Goal: Information Seeking & Learning: Learn about a topic

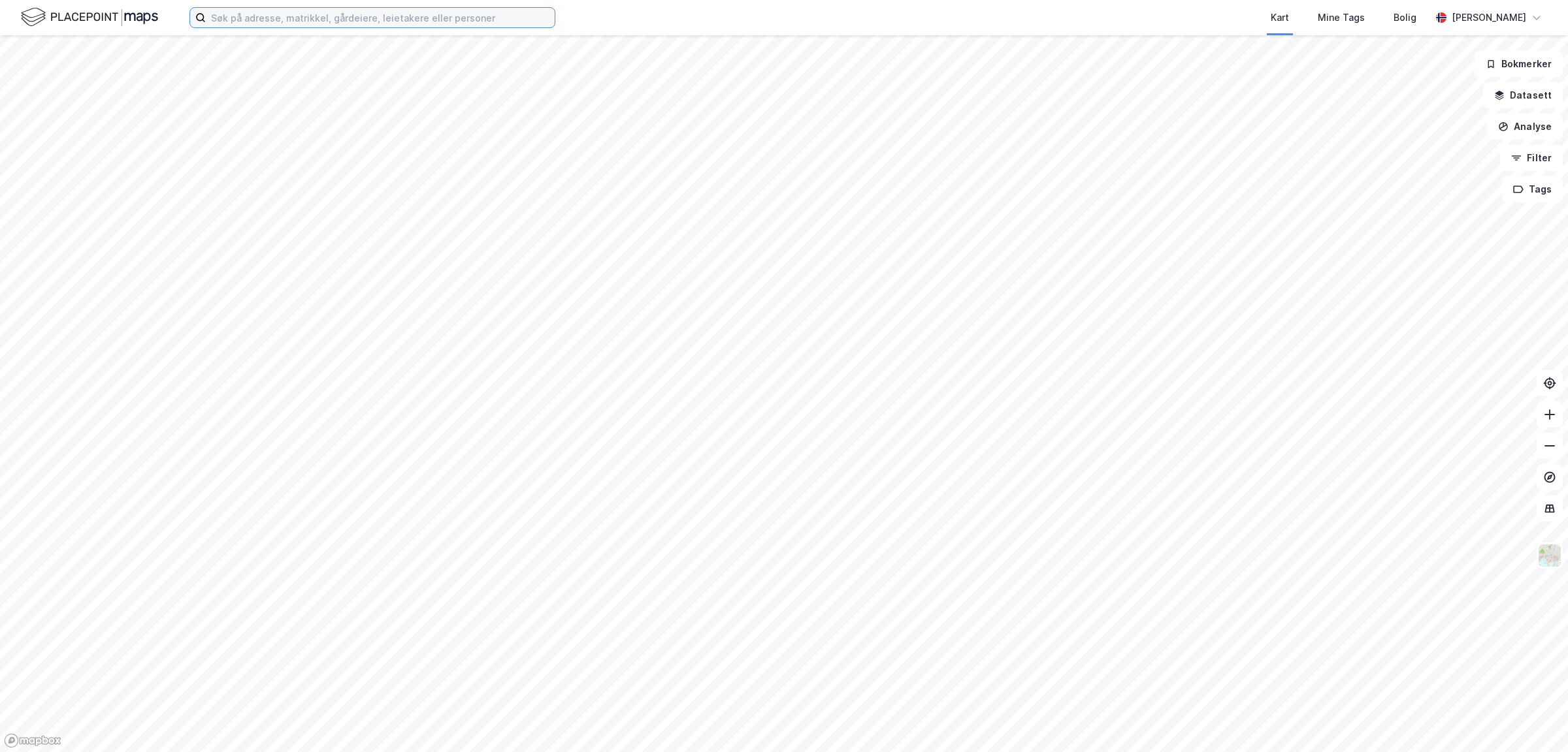
click at [362, 15] on input at bounding box center [380, 17] width 349 height 19
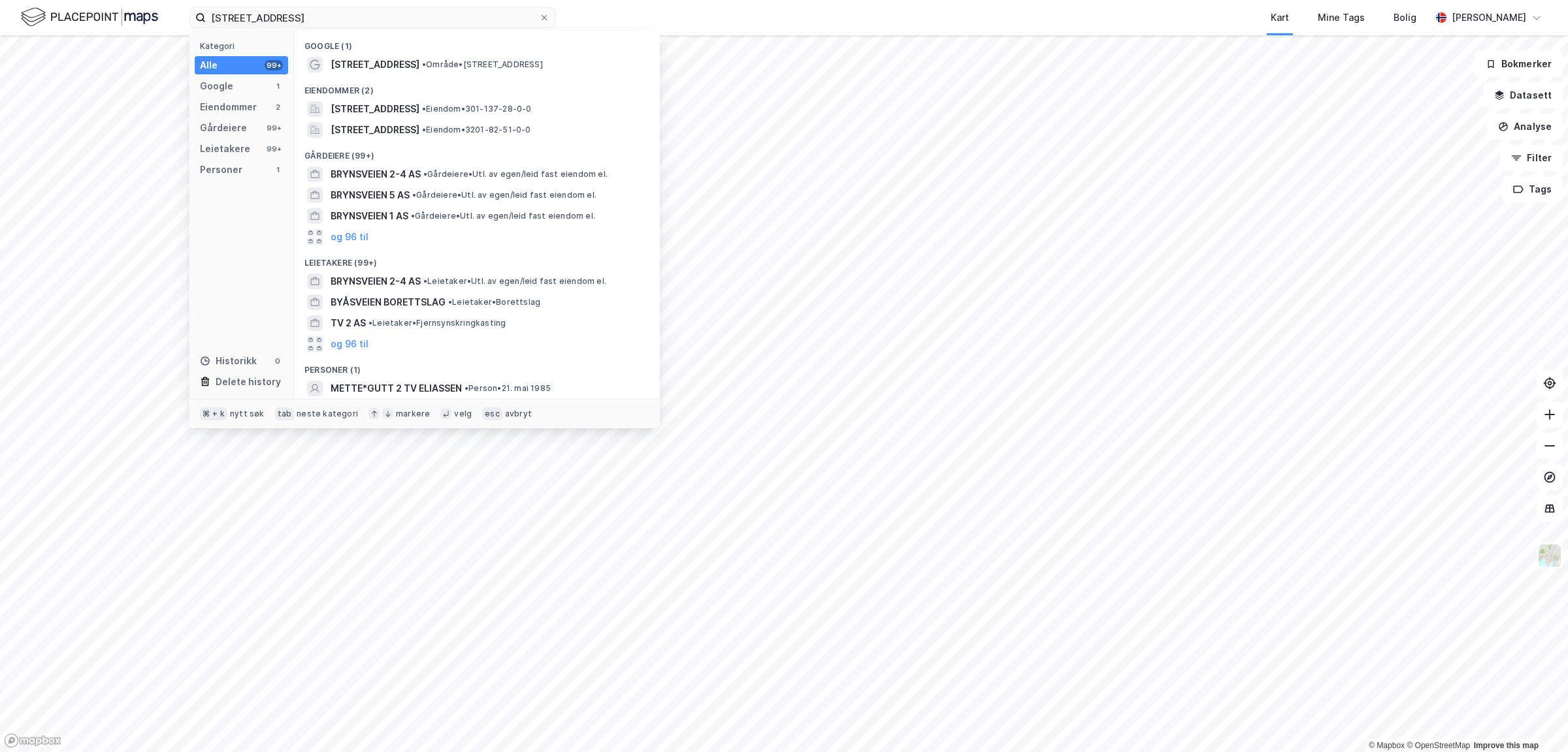
click at [422, 65] on span "•" at bounding box center [424, 64] width 4 height 10
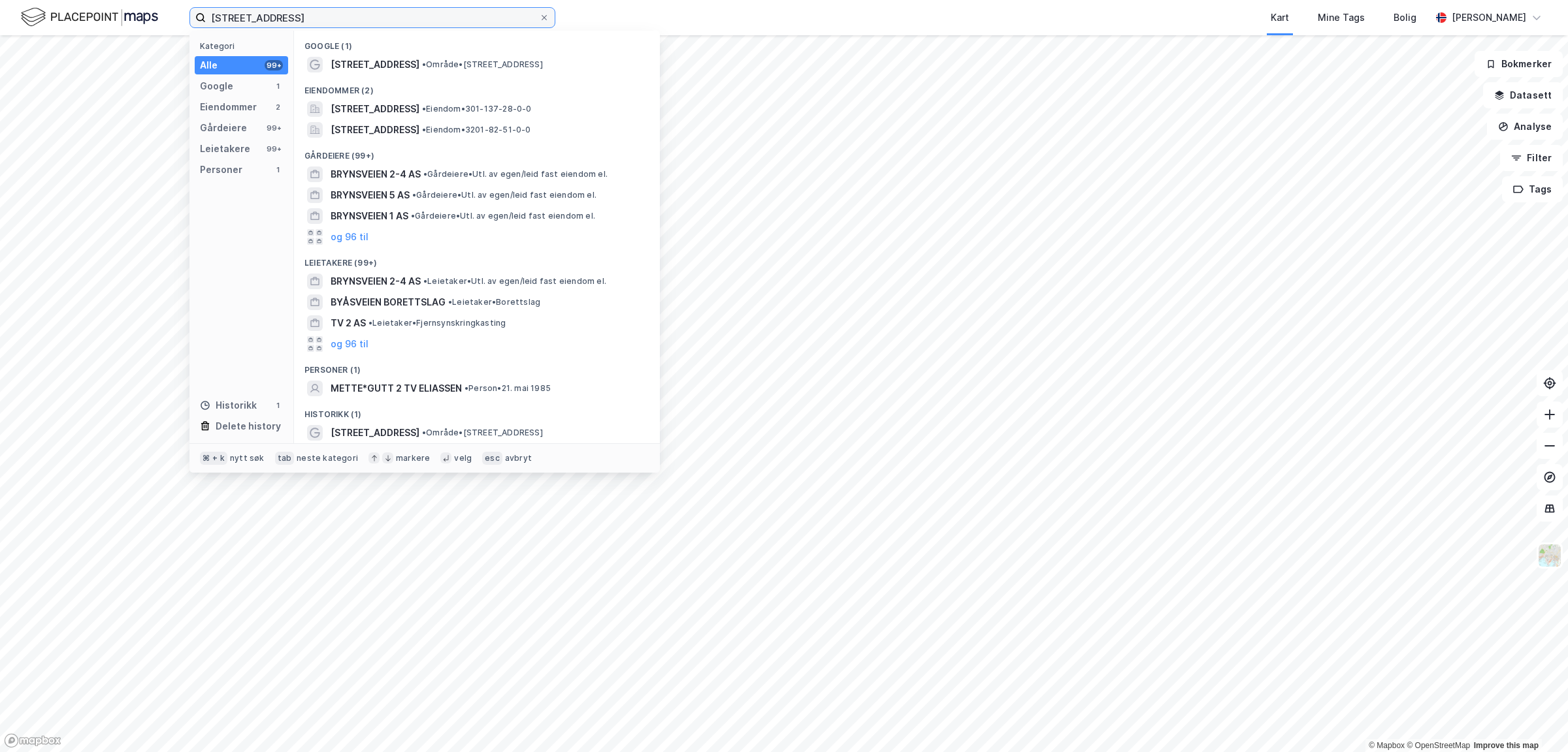
click at [283, 13] on input "[STREET_ADDRESS]" at bounding box center [372, 17] width 333 height 19
click at [384, 114] on span "[STREET_ADDRESS]" at bounding box center [375, 109] width 89 height 16
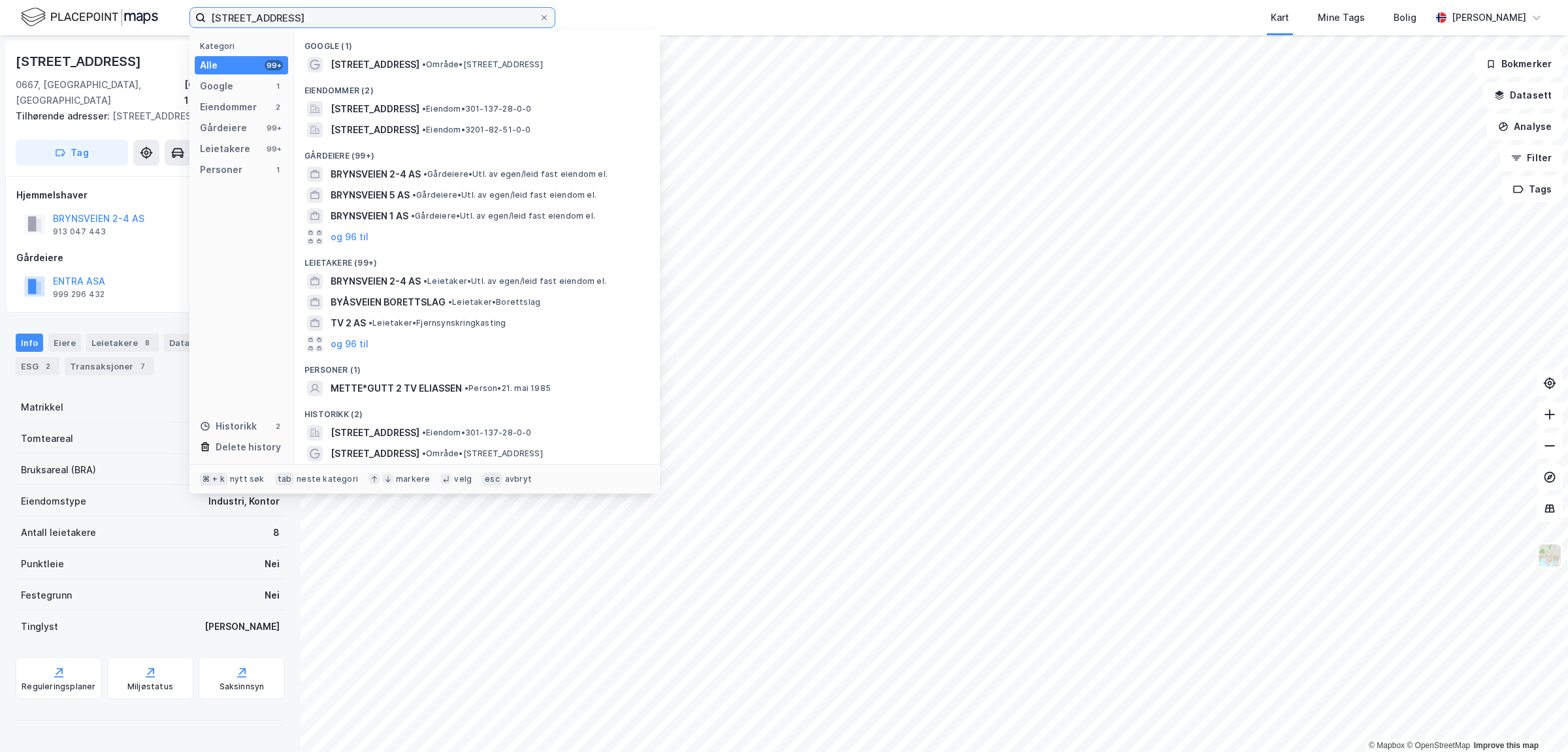
click at [276, 19] on input "[STREET_ADDRESS]" at bounding box center [372, 17] width 333 height 19
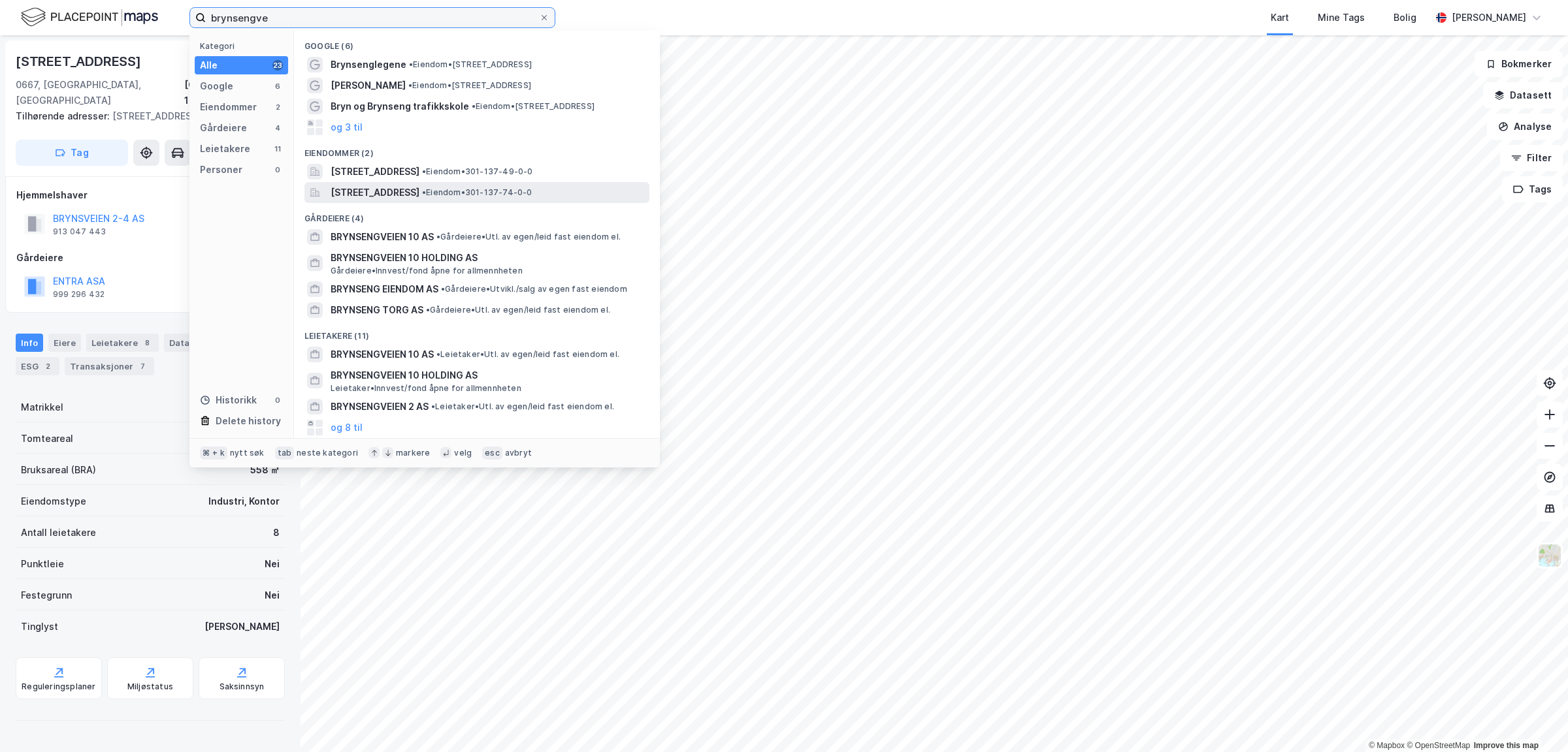
type input "brynsengve"
click at [358, 194] on span "[STREET_ADDRESS]" at bounding box center [375, 192] width 89 height 16
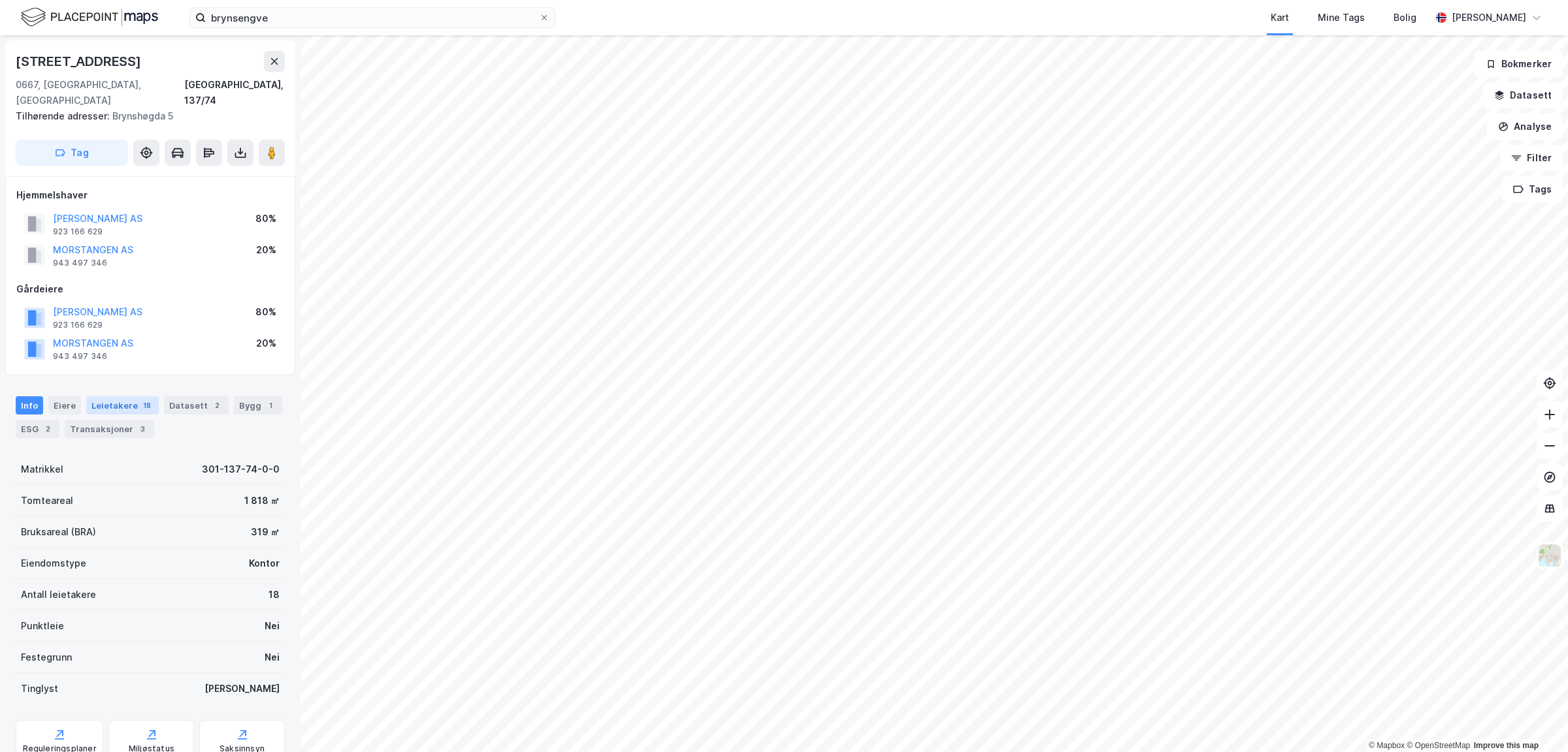
click at [126, 397] on div "Leietakere 18" at bounding box center [122, 406] width 72 height 18
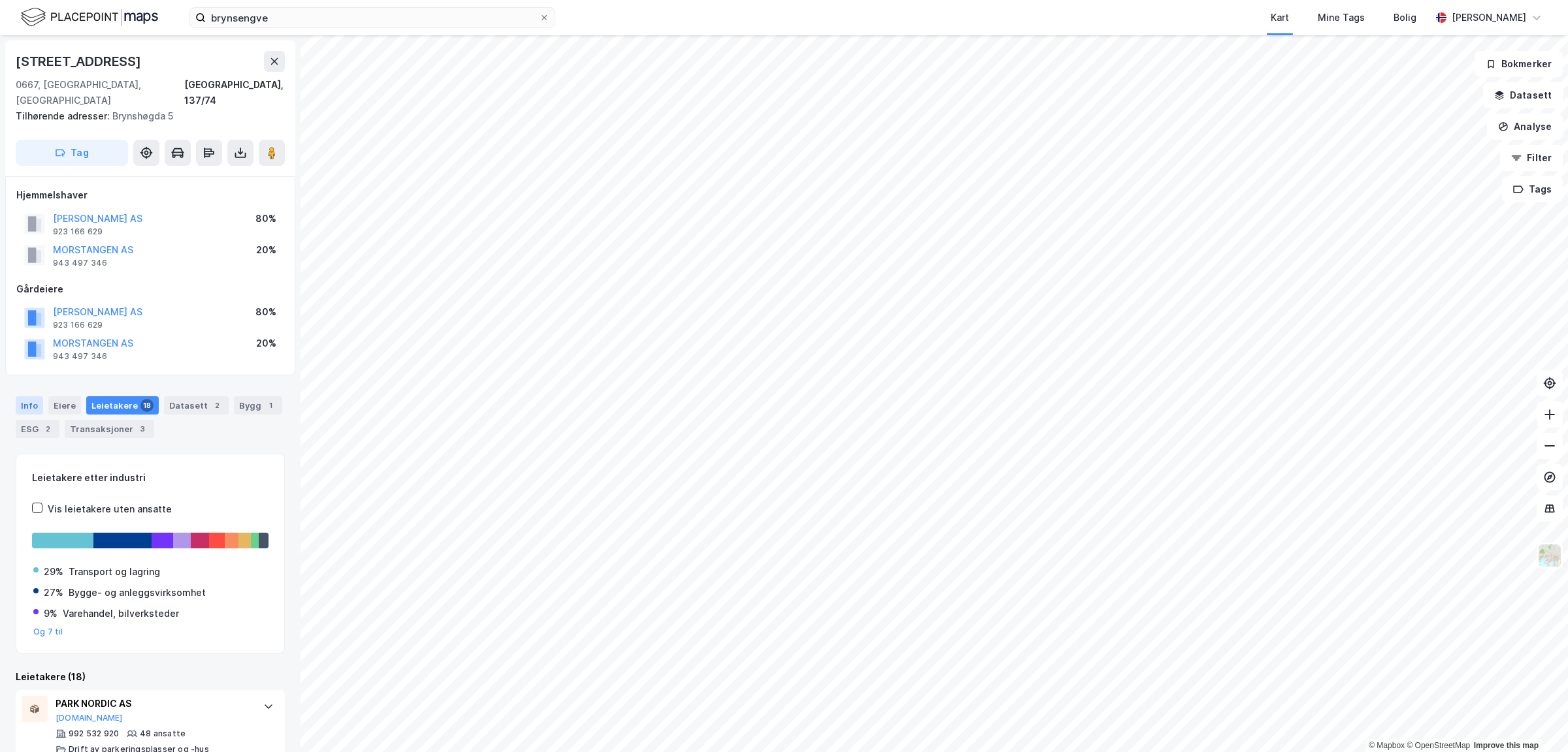
click at [36, 397] on div "Info" at bounding box center [29, 406] width 27 height 18
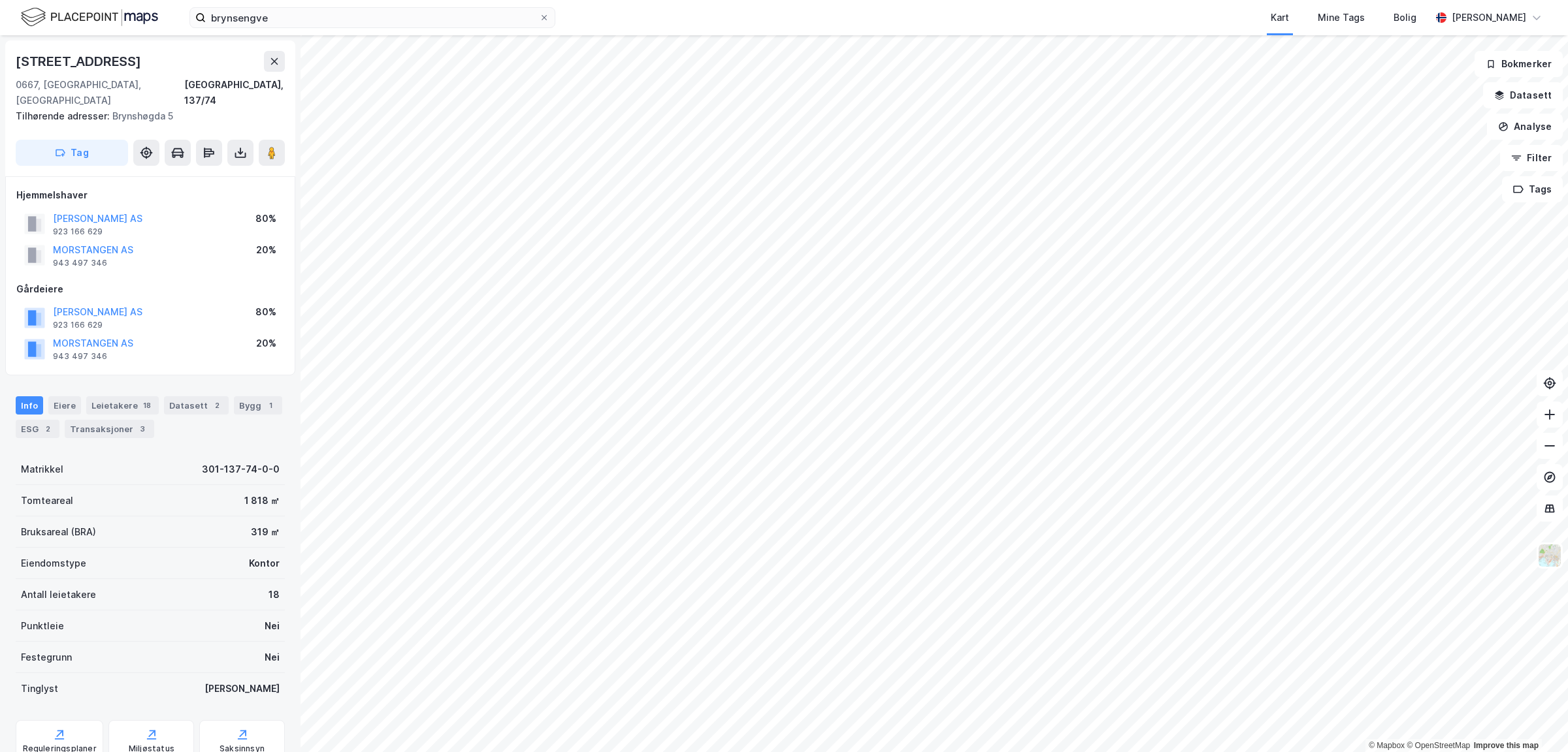
scroll to position [4, 0]
drag, startPoint x: 266, startPoint y: 516, endPoint x: 234, endPoint y: 513, distance: 32.1
click at [234, 514] on div "Bruksareal (BRA) 319 ㎡" at bounding box center [150, 529] width 269 height 31
click at [116, 393] on div "Leietakere 18" at bounding box center [122, 402] width 72 height 18
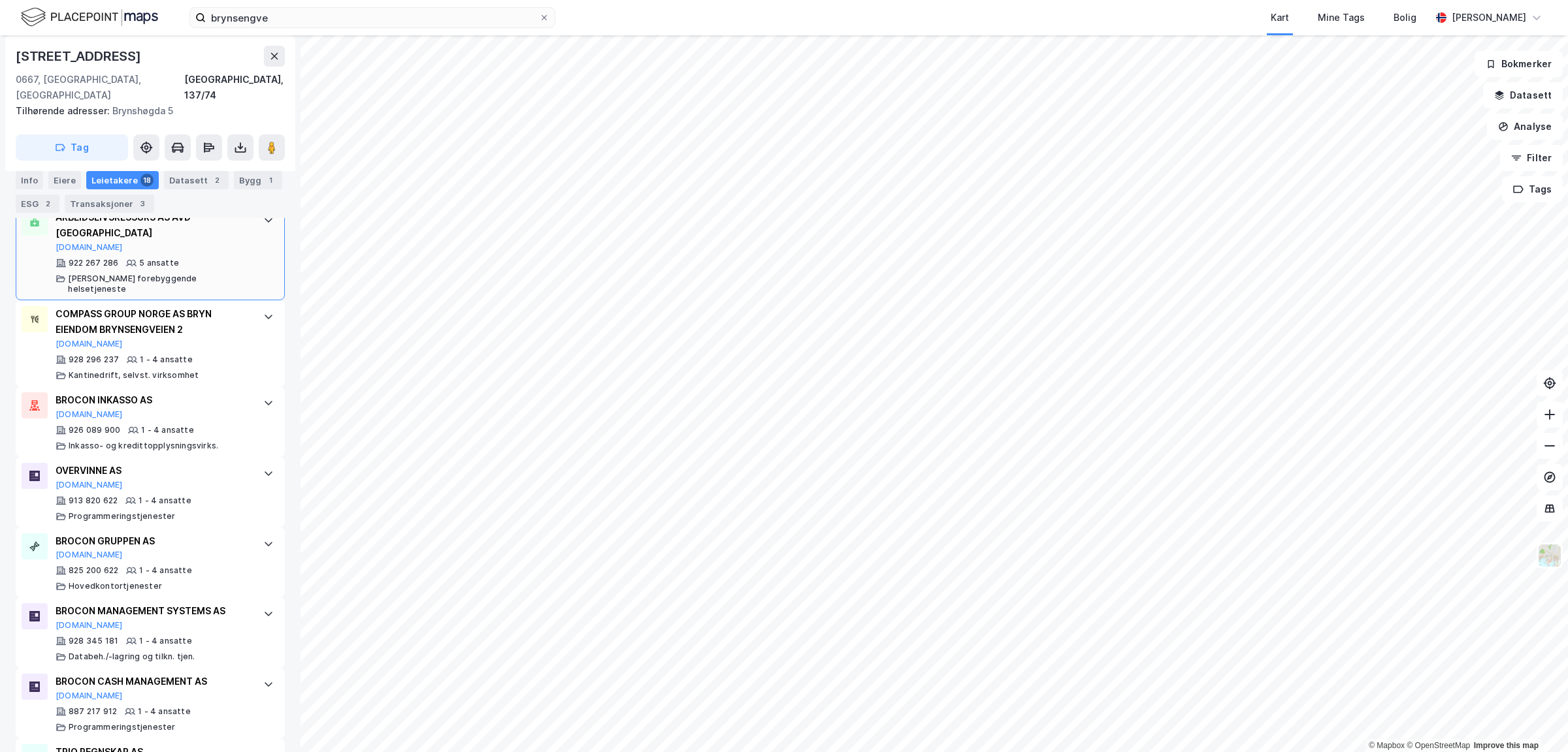
scroll to position [1008, 0]
click at [28, 180] on div "Info" at bounding box center [29, 180] width 27 height 18
